Goal: Find specific page/section: Find specific page/section

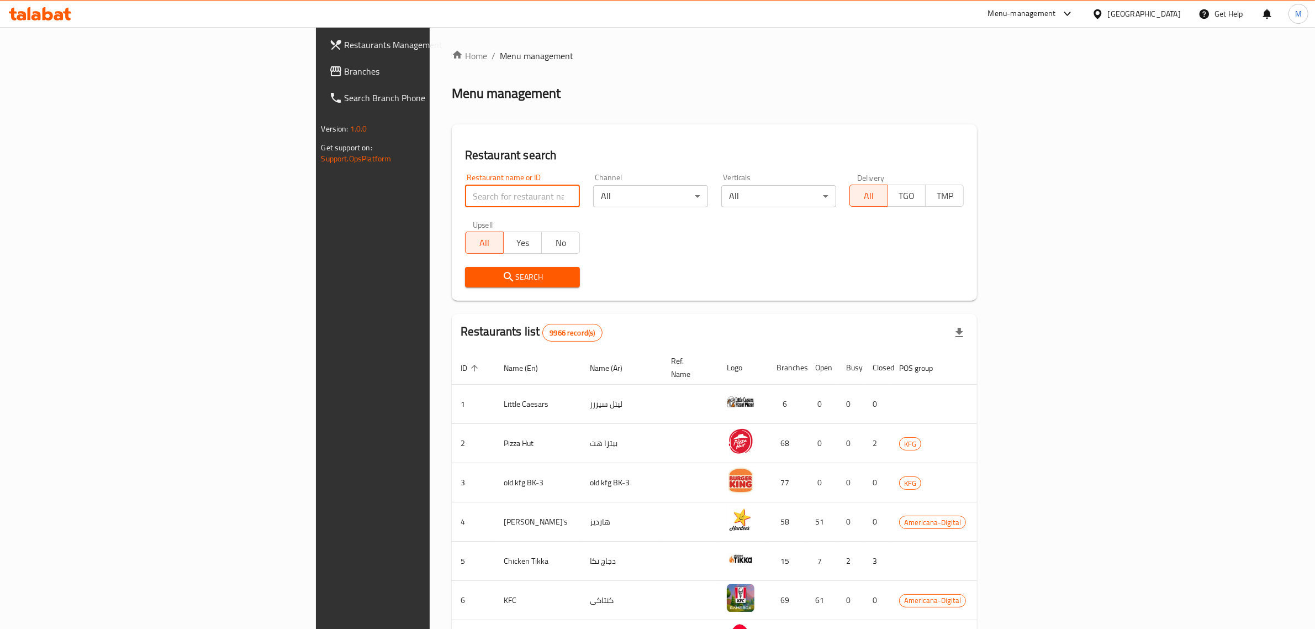
click at [465, 187] on input "search" at bounding box center [522, 196] width 115 height 22
click button "Search" at bounding box center [522, 277] width 115 height 20
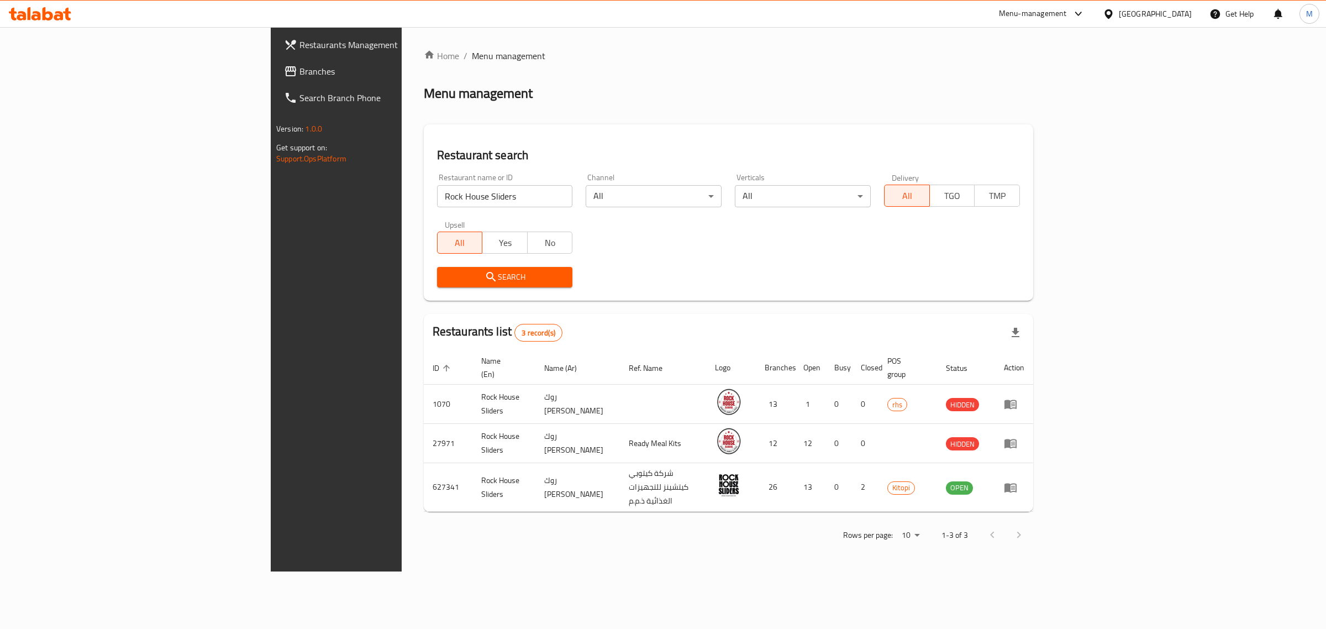
click at [437, 186] on input "Rock House Sliders" at bounding box center [505, 196] width 136 height 22
paste input "Hashem Hashem"
type input "Hashem Hashem"
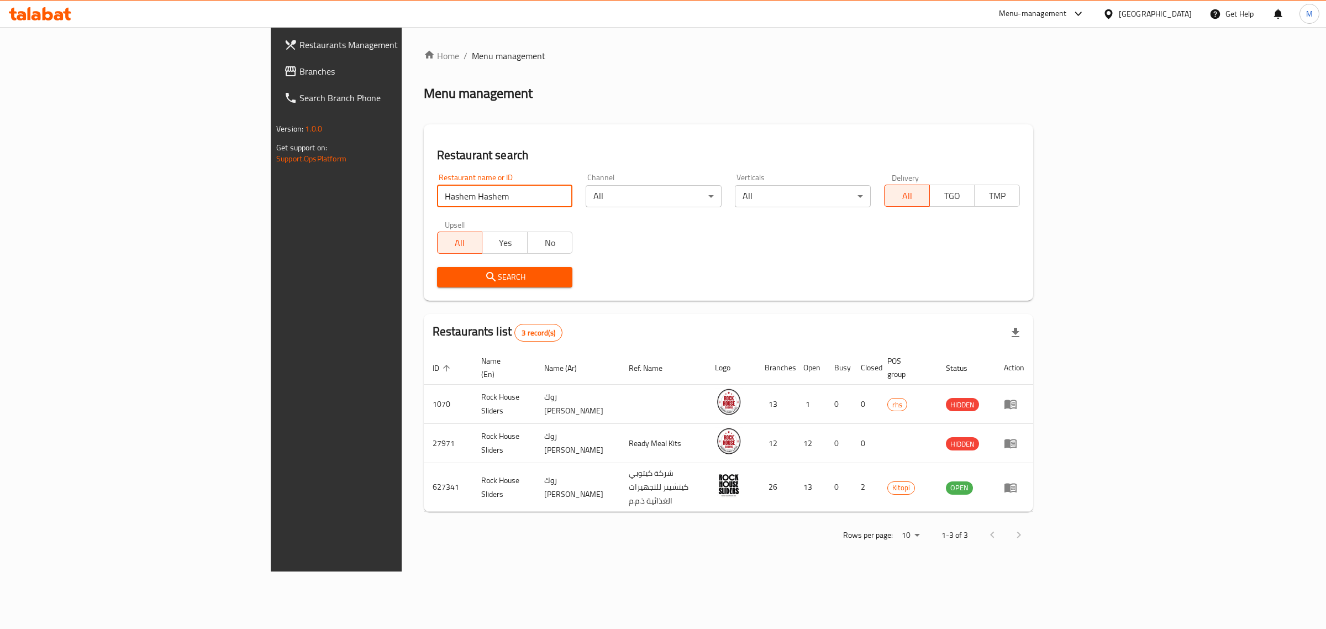
click button "Search" at bounding box center [505, 277] width 136 height 20
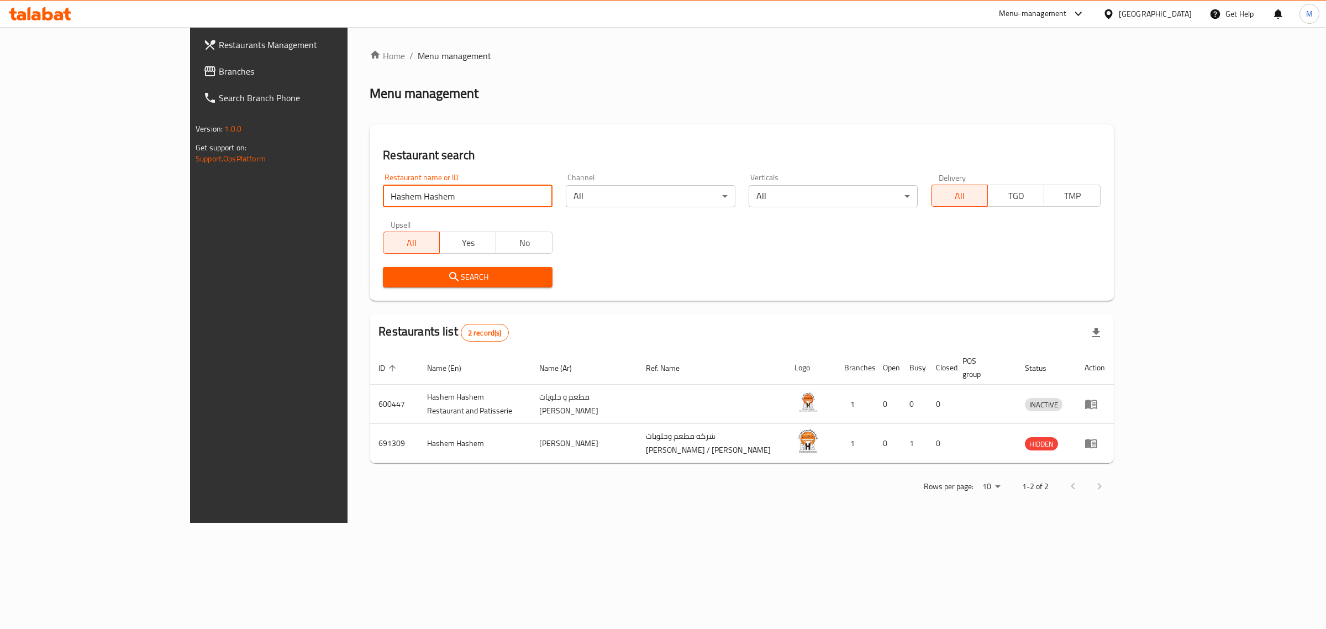
click at [383, 201] on input "Hashem Hashem" at bounding box center [468, 196] width 170 height 22
click at [1085, 14] on icon at bounding box center [1078, 13] width 13 height 13
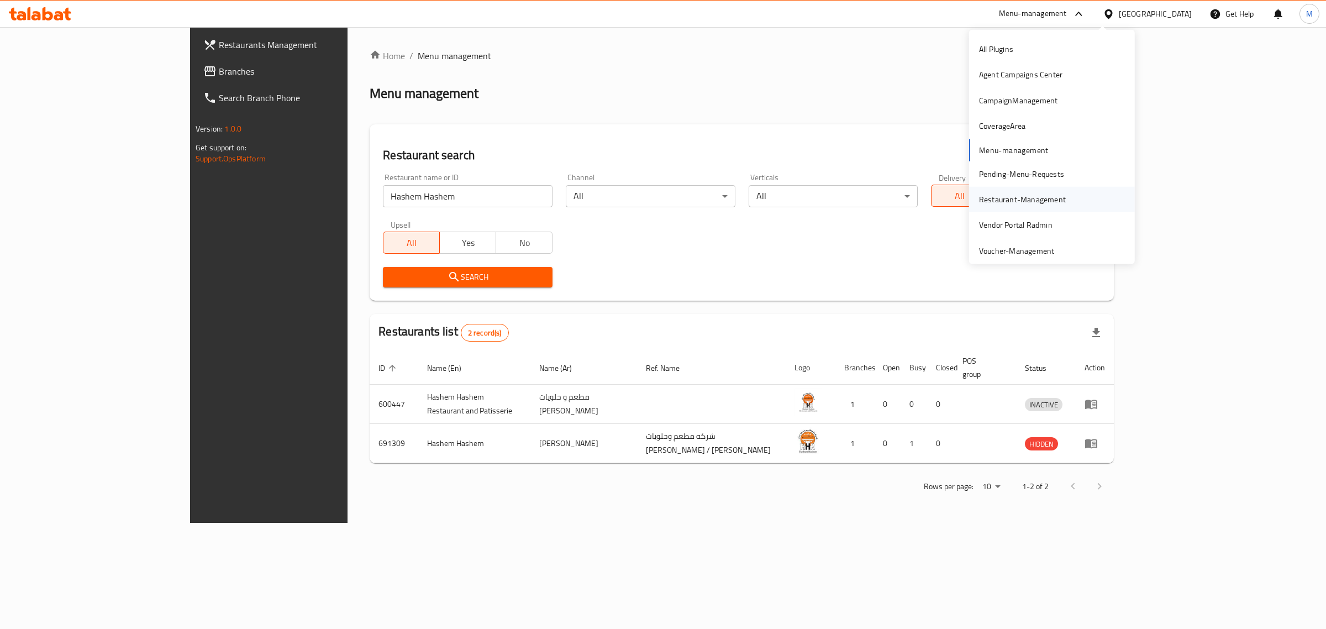
click at [1017, 195] on div "Restaurant-Management" at bounding box center [1022, 199] width 87 height 12
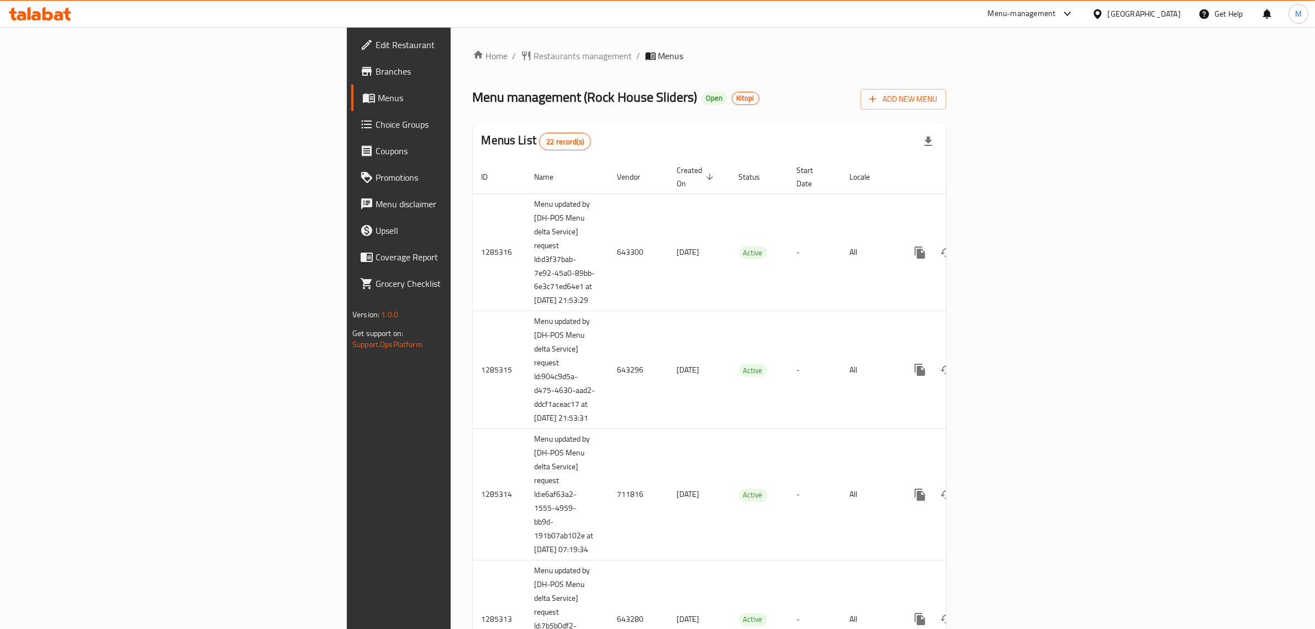
click at [376, 44] on span "Edit Restaurant" at bounding box center [467, 44] width 182 height 13
